Goal: Information Seeking & Learning: Learn about a topic

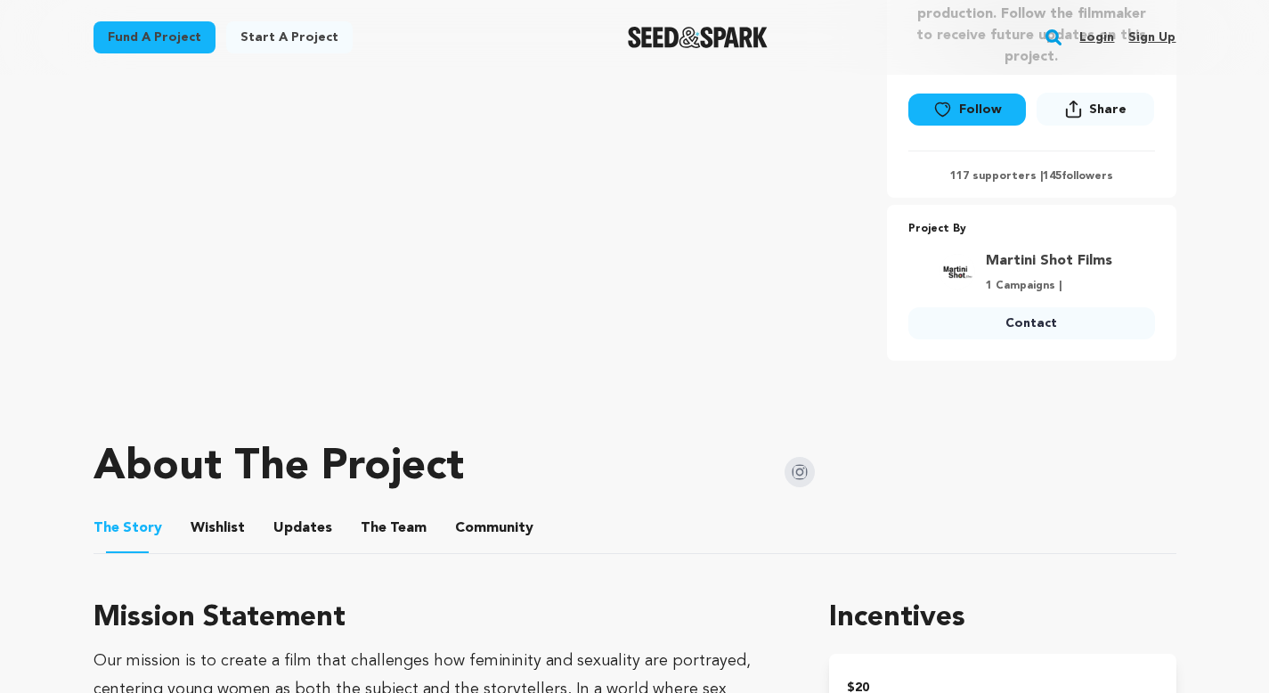
scroll to position [759, 0]
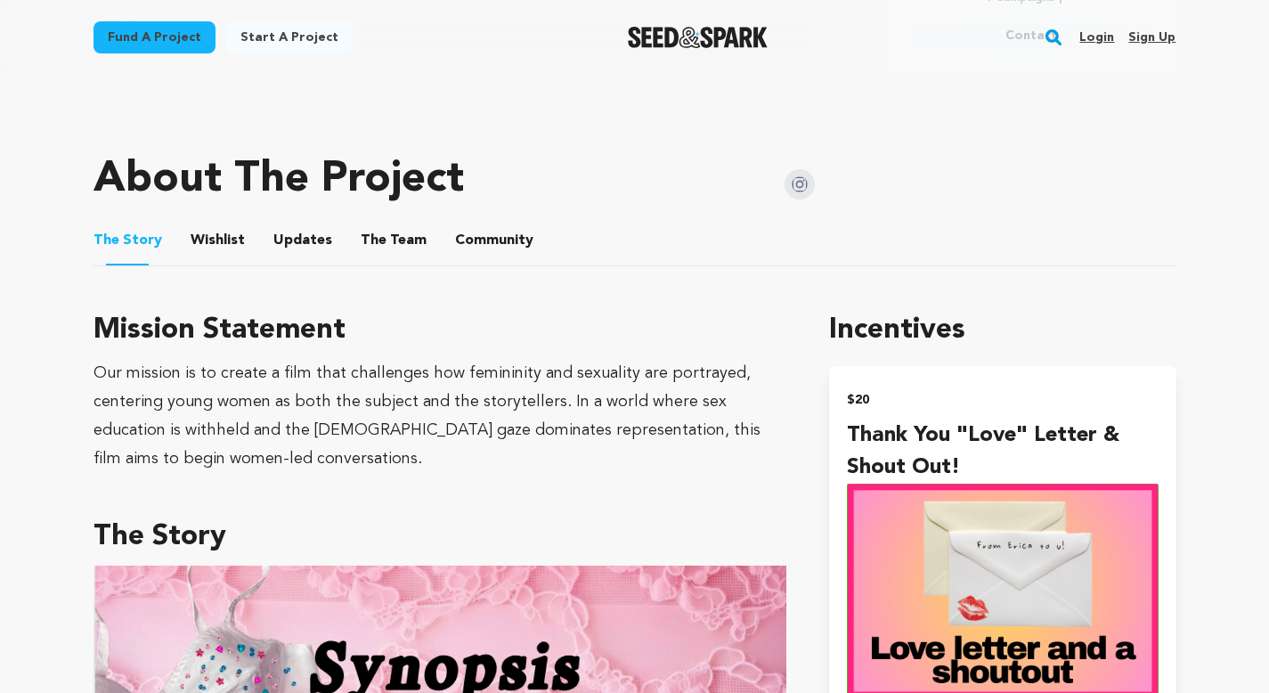
click at [382, 237] on button "The Team" at bounding box center [393, 244] width 43 height 43
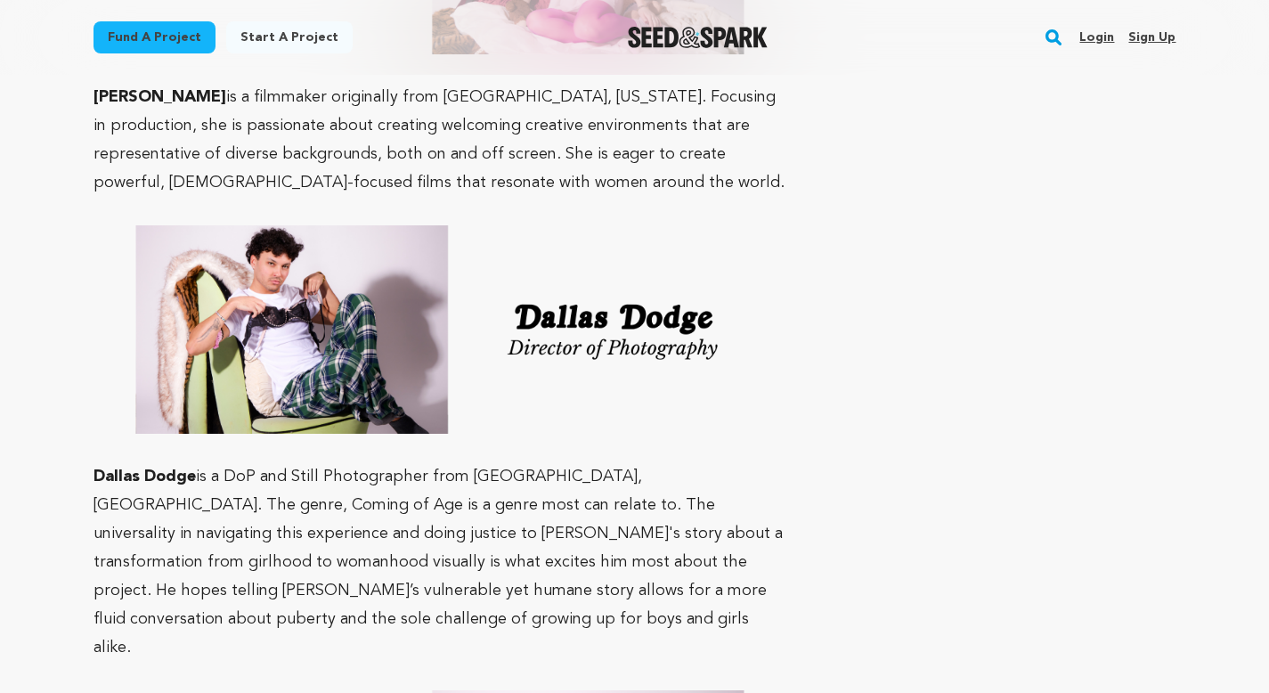
scroll to position [2410, 0]
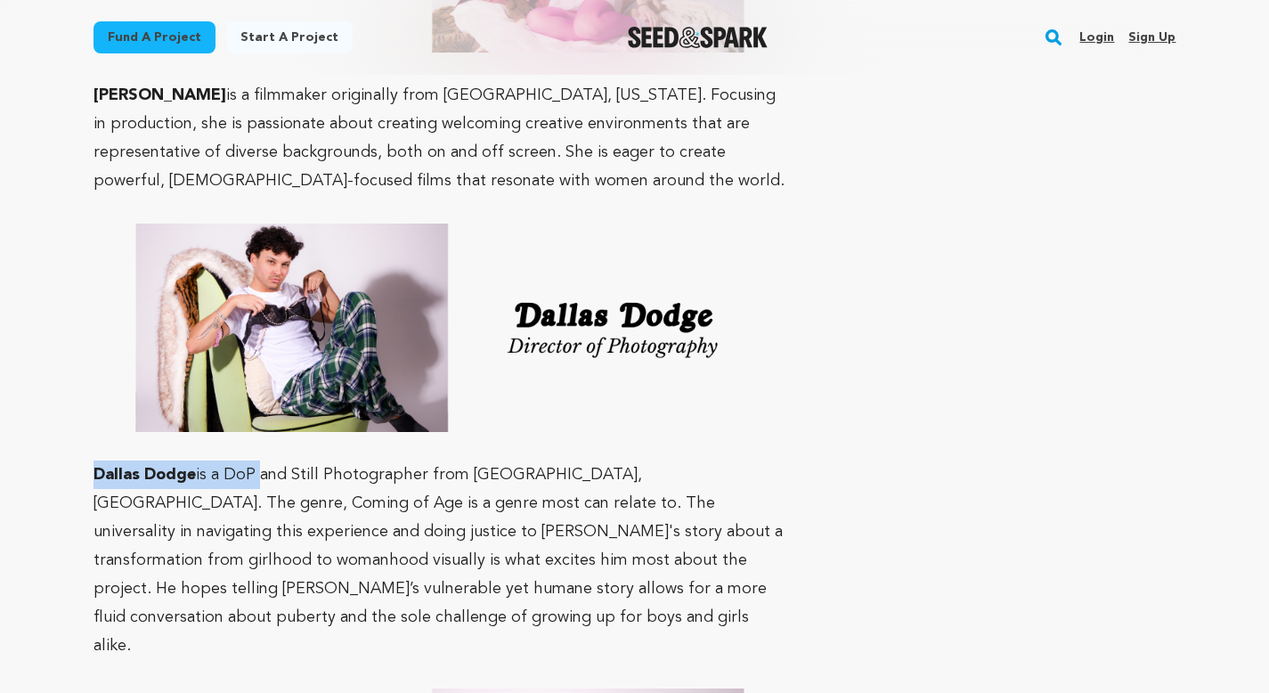
drag, startPoint x: 95, startPoint y: 413, endPoint x: 256, endPoint y: 413, distance: 160.3
click at [256, 460] on p "[PERSON_NAME] is a DoP and Still Photographer from [GEOGRAPHIC_DATA], [GEOGRAPH…" at bounding box center [440, 559] width 694 height 199
copy p "Dallas Dodge is a DoP"
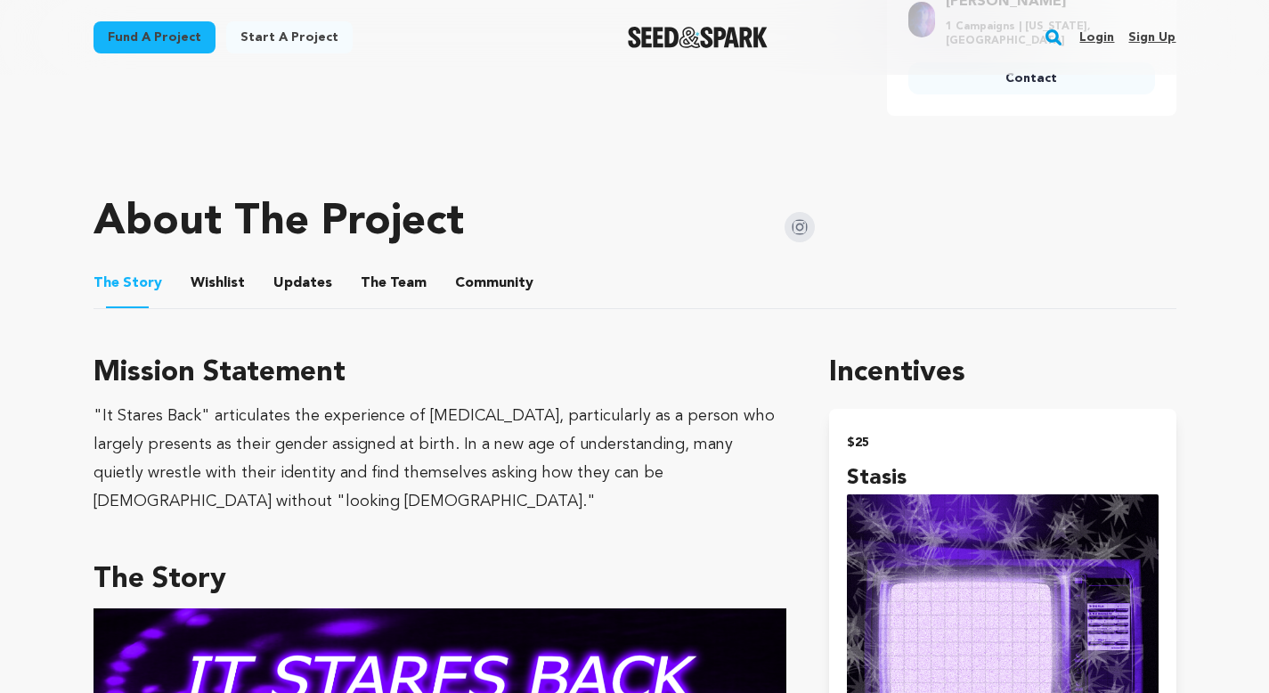
scroll to position [804, 0]
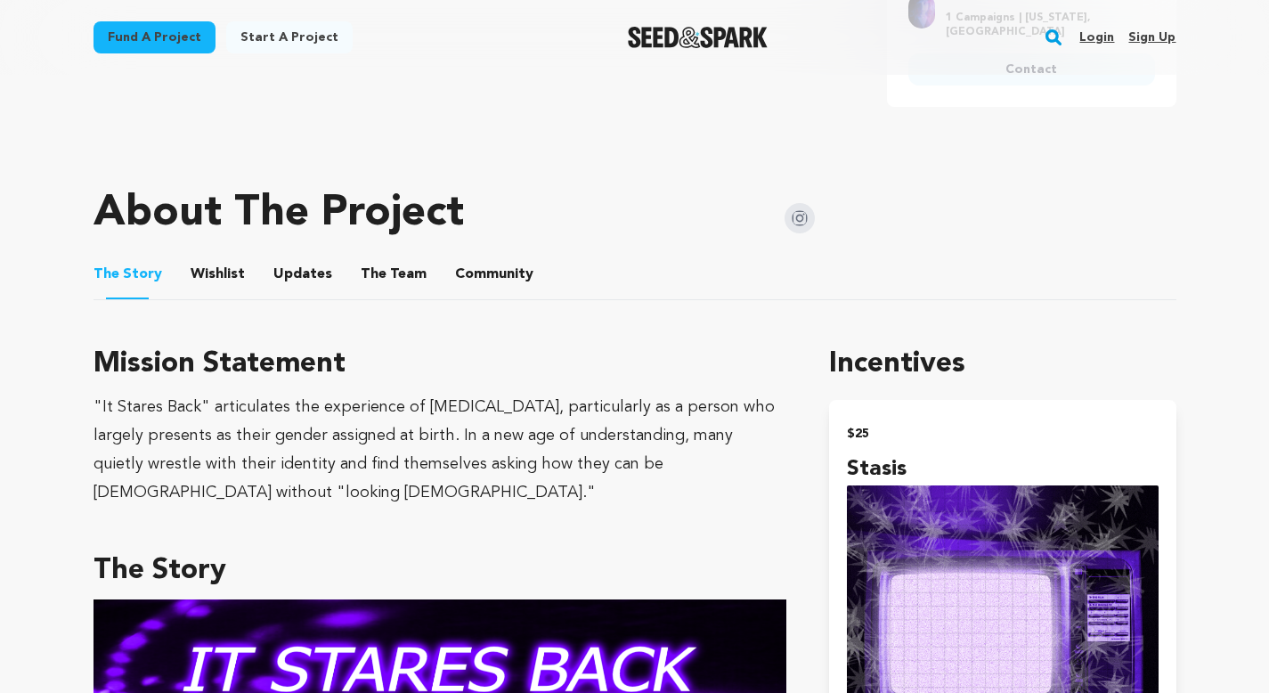
click at [395, 280] on button "The Team" at bounding box center [393, 277] width 43 height 43
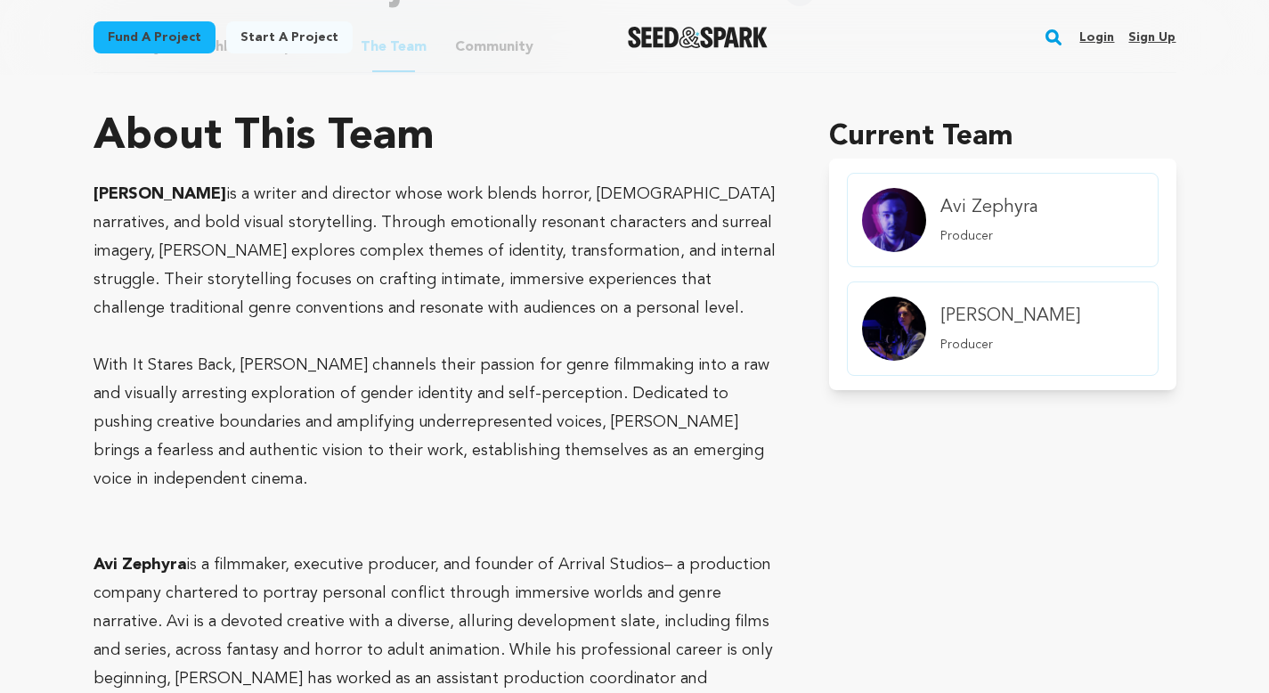
scroll to position [1012, 0]
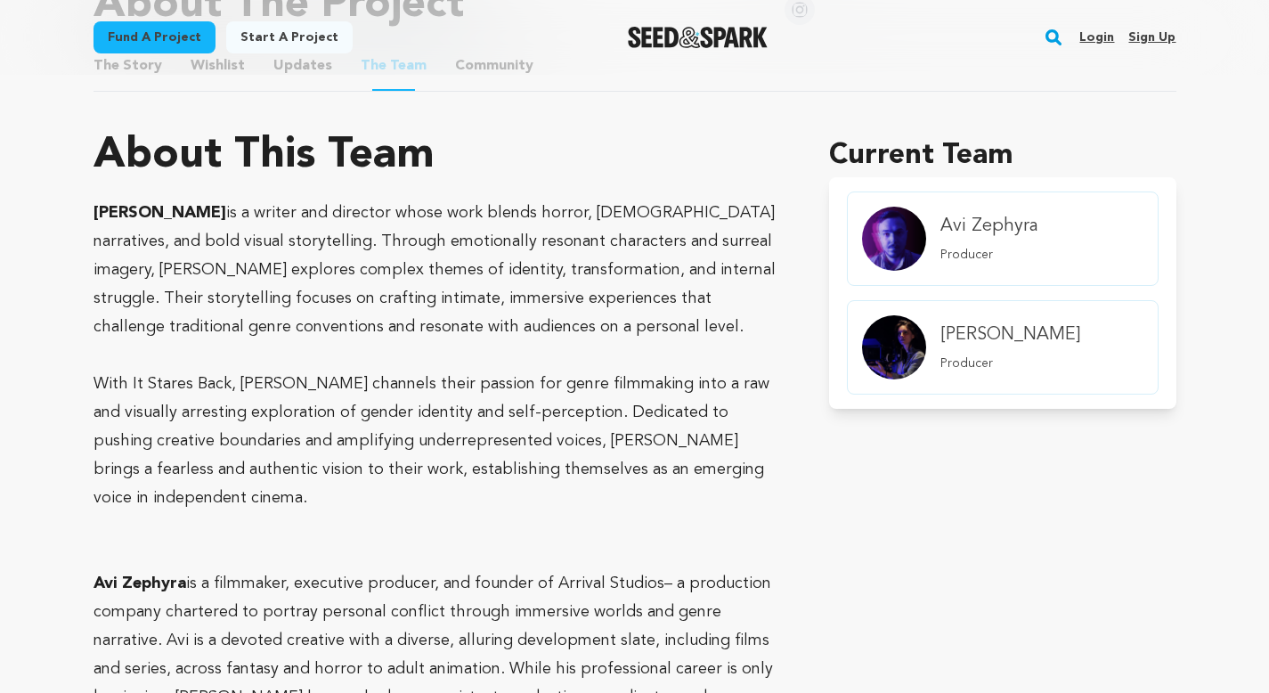
click at [426, 302] on p "[PERSON_NAME] is a writer and director whose work blends horror, [DEMOGRAPHIC_D…" at bounding box center [440, 270] width 694 height 142
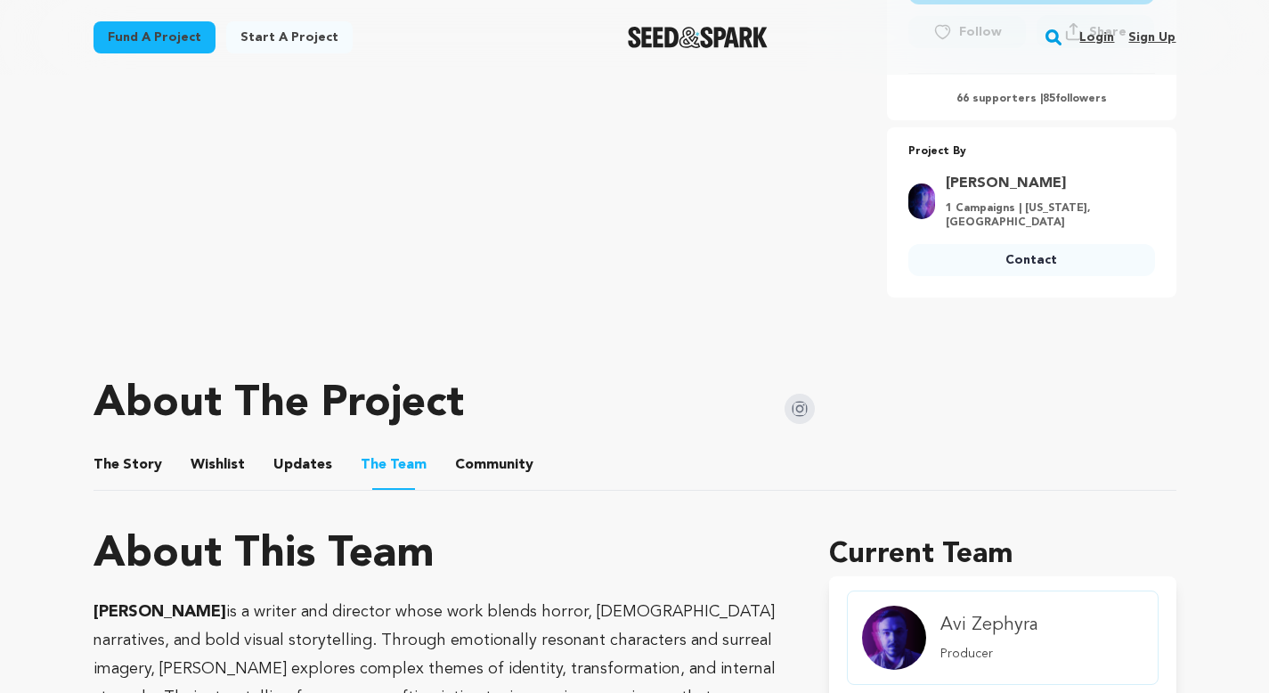
scroll to position [607, 0]
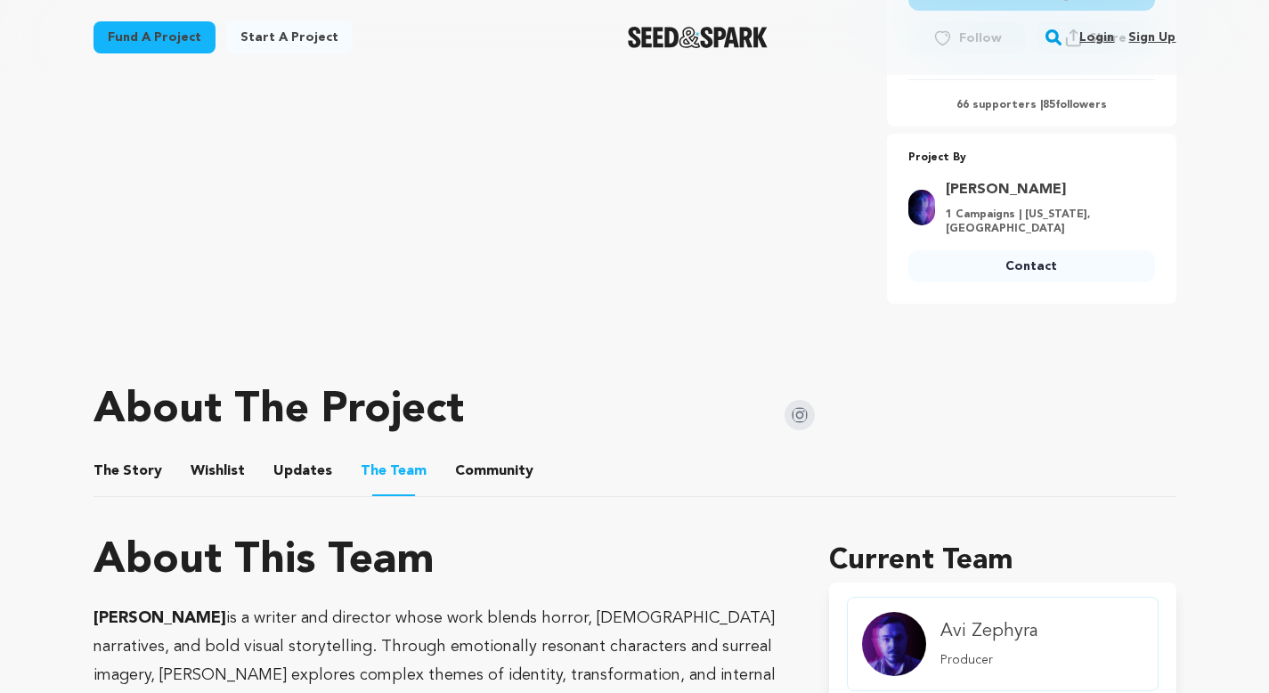
click at [117, 464] on button "The Story" at bounding box center [127, 474] width 43 height 43
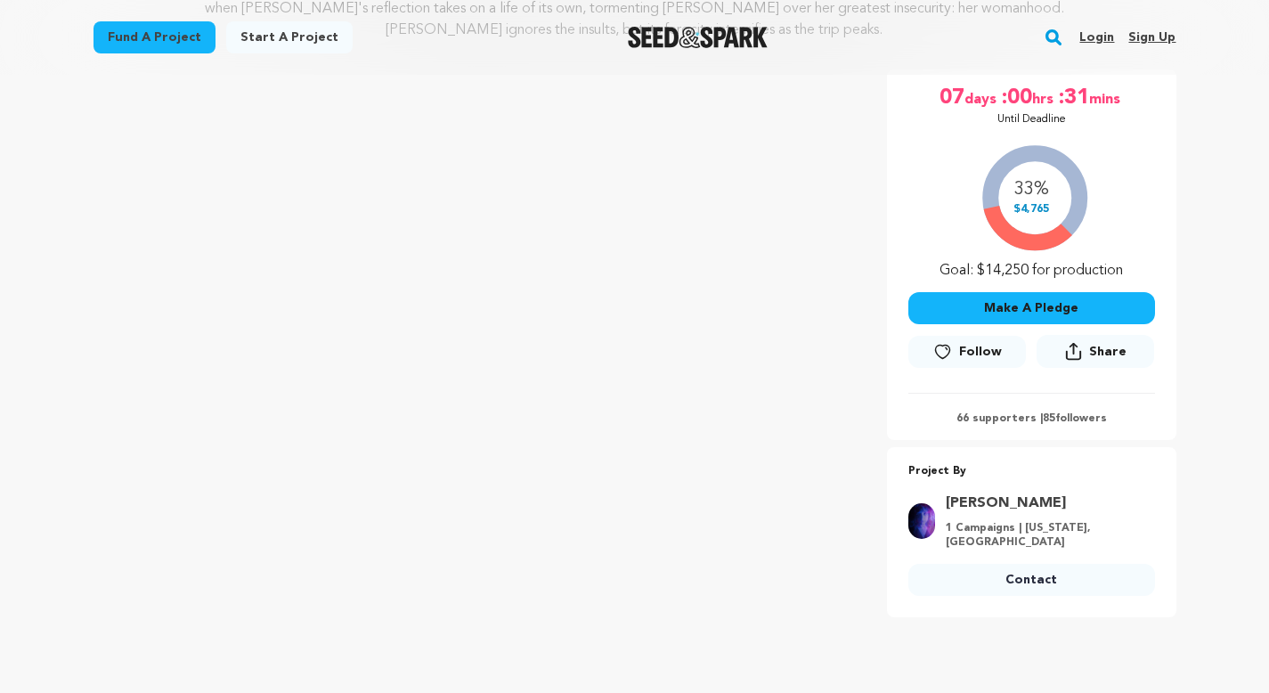
scroll to position [295, 0]
